Goal: Navigation & Orientation: Find specific page/section

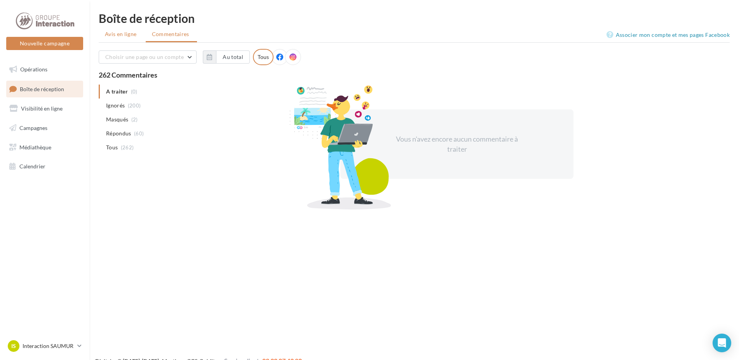
click at [126, 35] on span "Avis en ligne" at bounding box center [121, 34] width 32 height 8
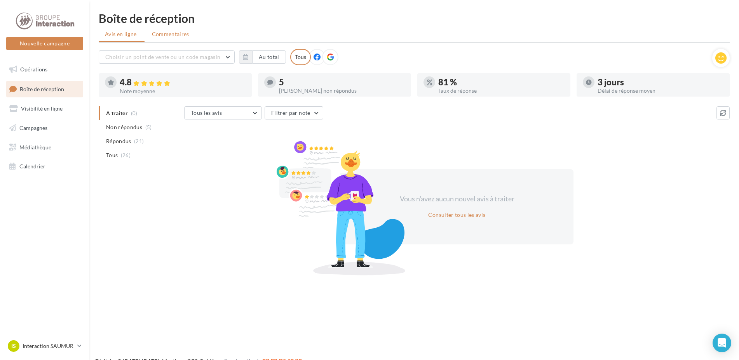
click at [164, 35] on span "Commentaires" at bounding box center [170, 34] width 37 height 8
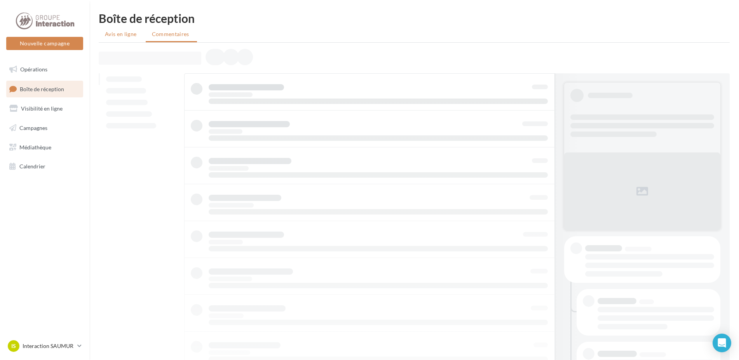
click at [125, 35] on span "Avis en ligne" at bounding box center [121, 34] width 32 height 8
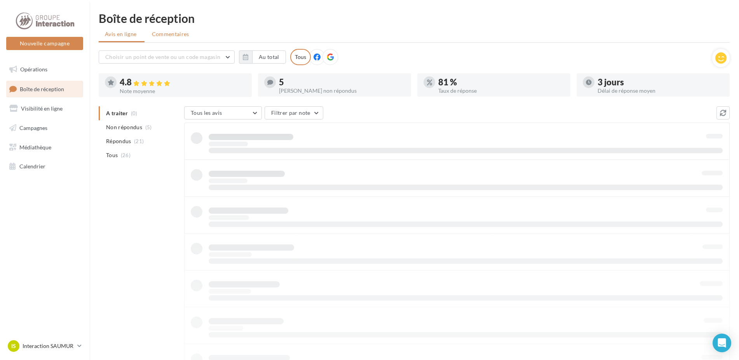
click at [186, 35] on span "Commentaires" at bounding box center [170, 34] width 37 height 8
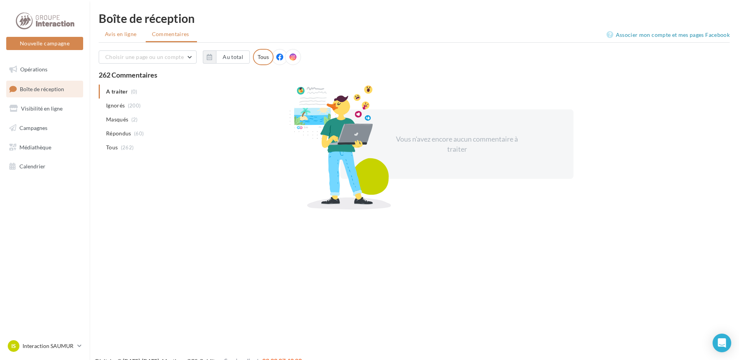
click at [134, 36] on span "Avis en ligne" at bounding box center [121, 34] width 32 height 8
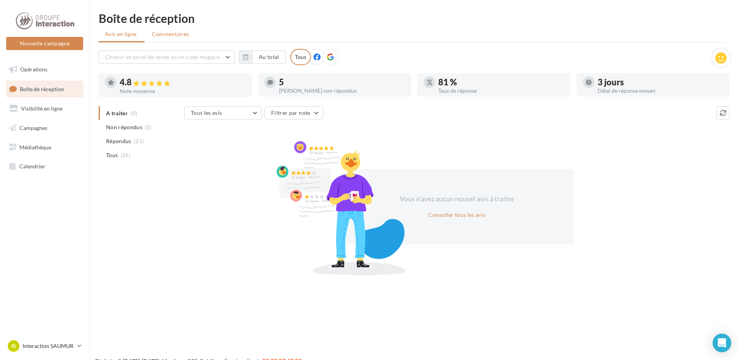
click at [162, 38] on span "Commentaires" at bounding box center [170, 34] width 37 height 8
